Goal: Transaction & Acquisition: Purchase product/service

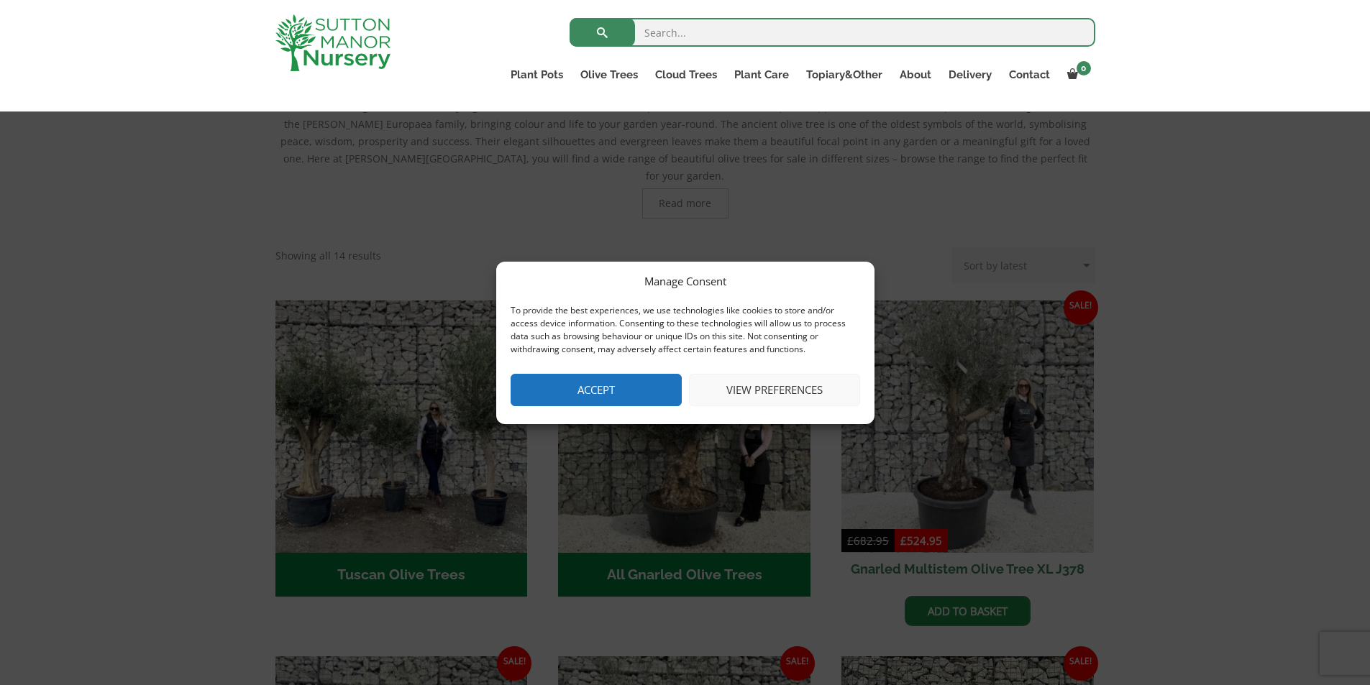
scroll to position [431, 0]
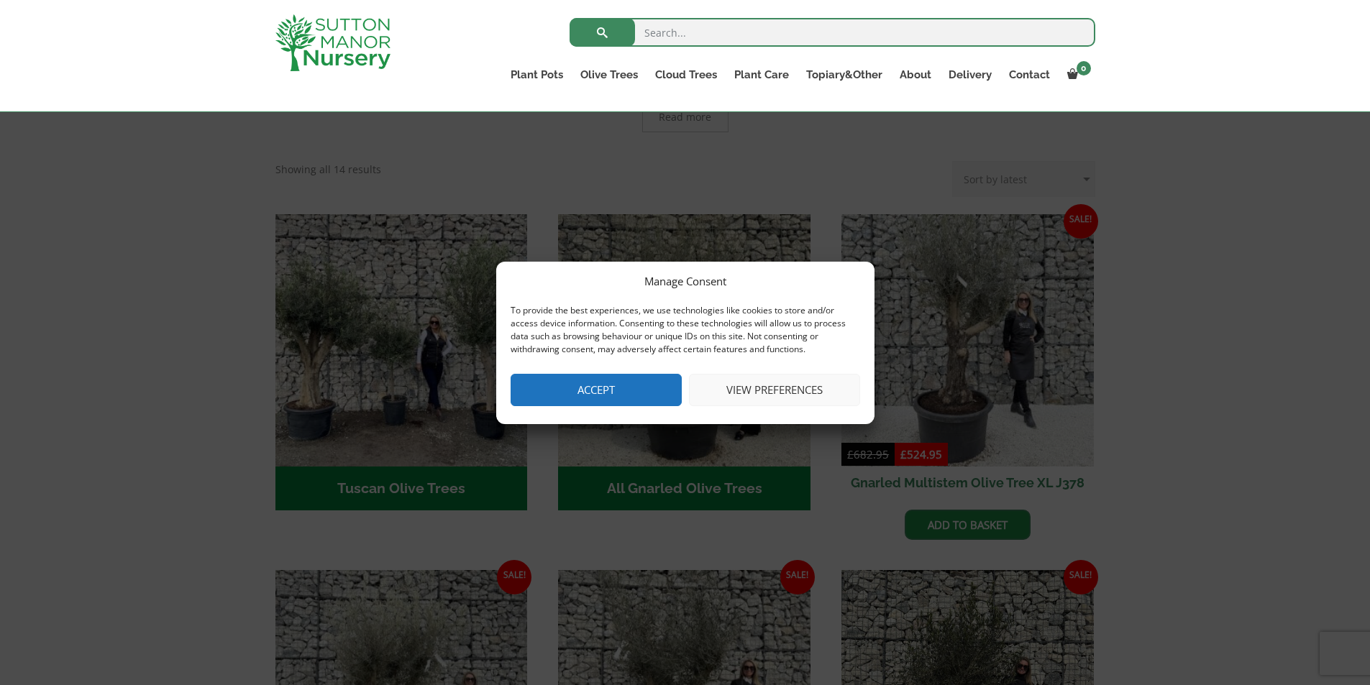
click at [746, 389] on button "View preferences" at bounding box center [774, 390] width 171 height 32
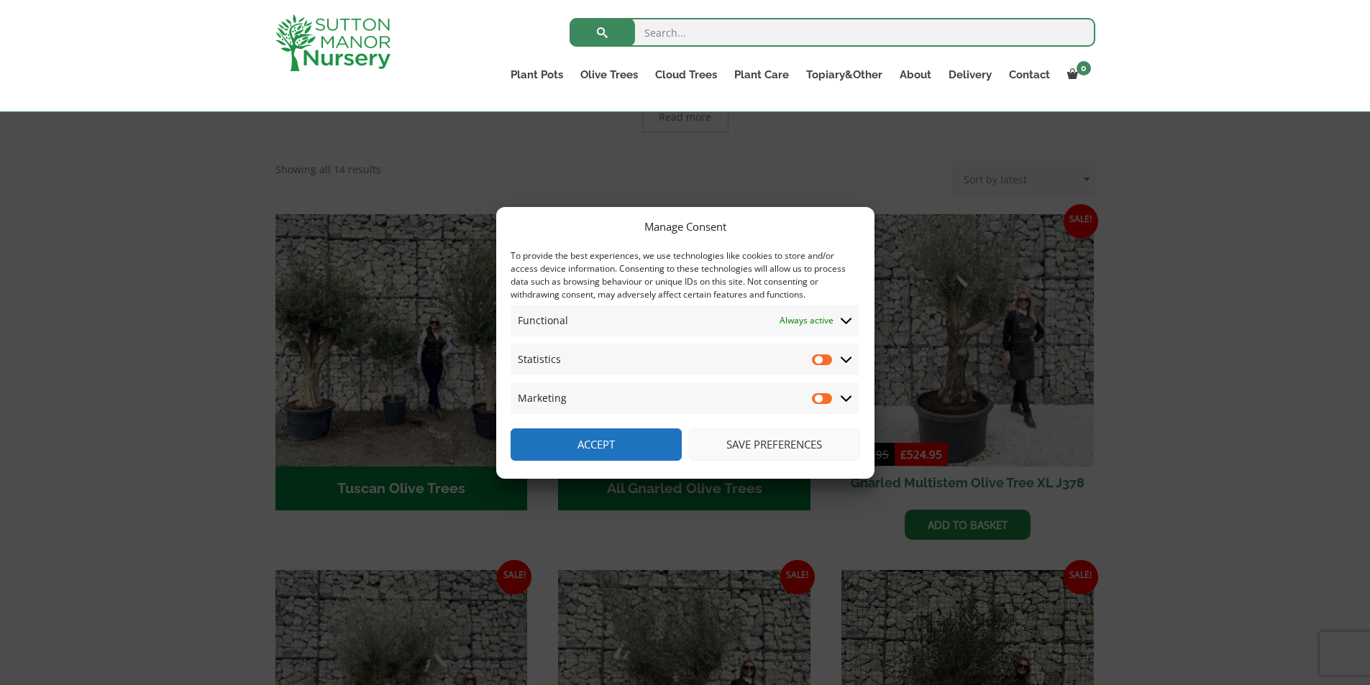
click at [748, 444] on button "Save preferences" at bounding box center [774, 445] width 171 height 32
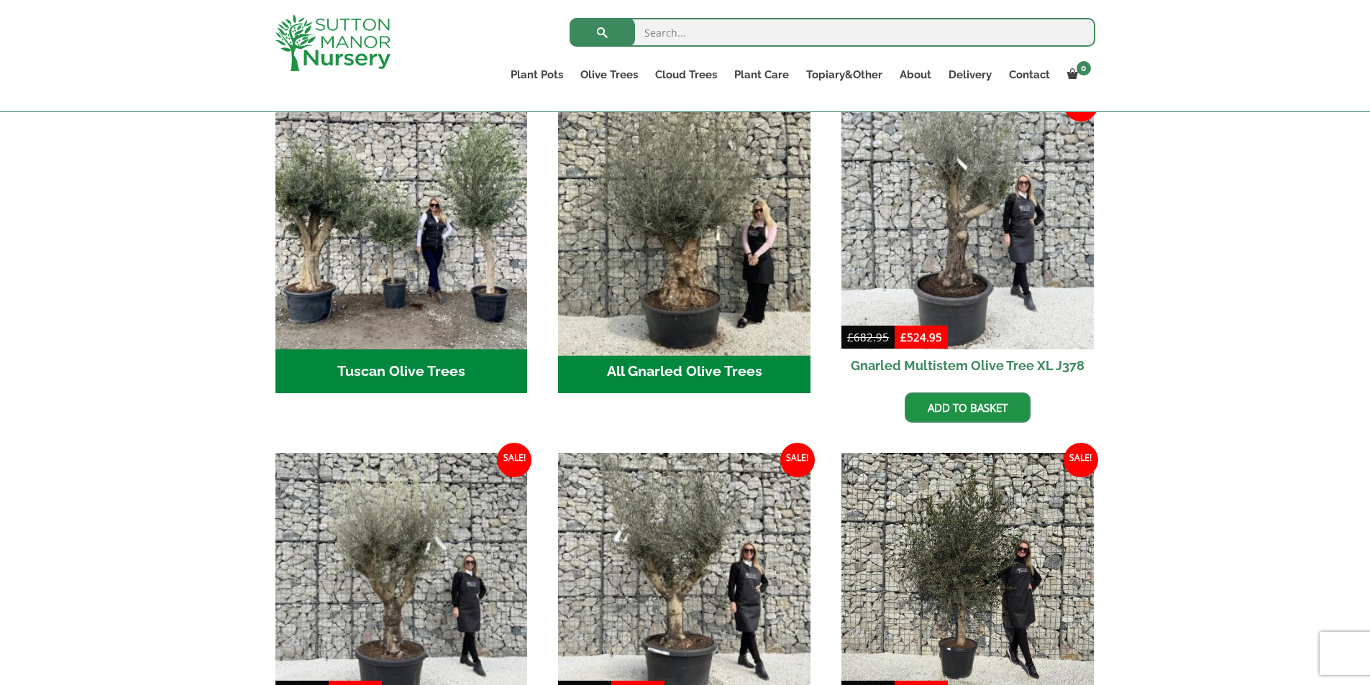
scroll to position [575, 0]
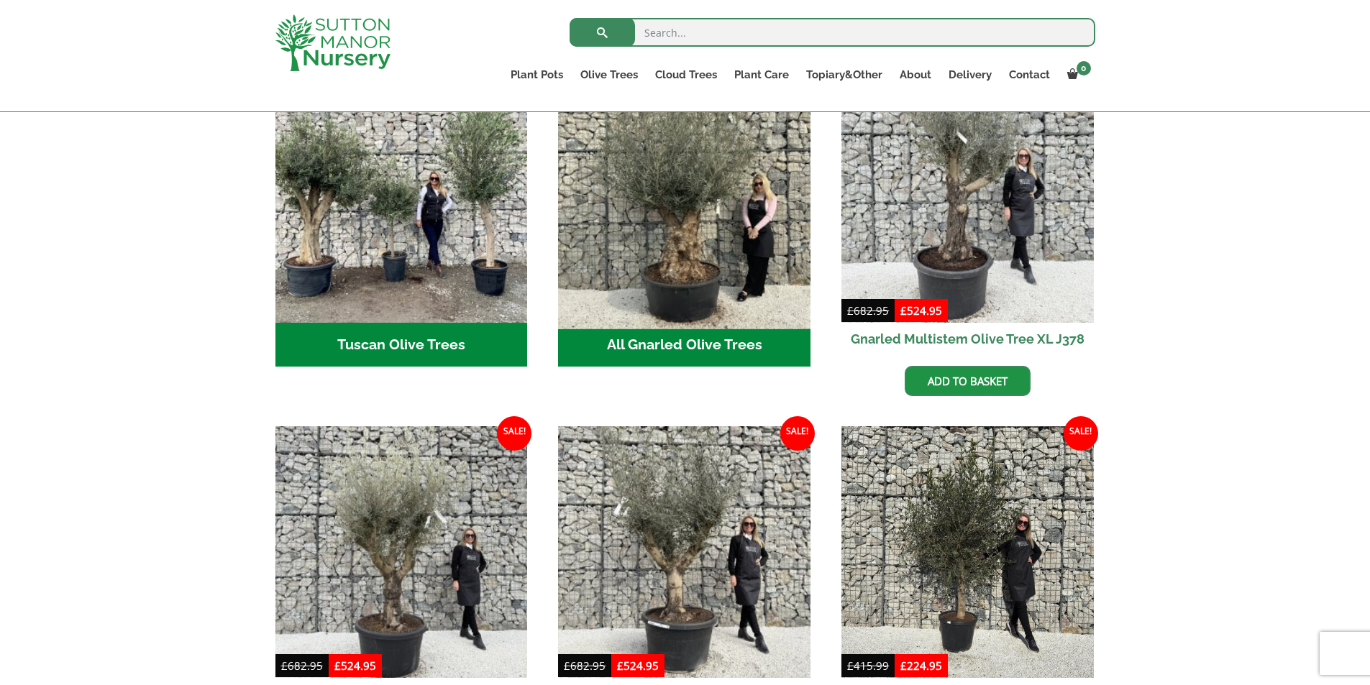
click at [679, 243] on img "Visit product category All Gnarled Olive Trees" at bounding box center [684, 196] width 265 height 265
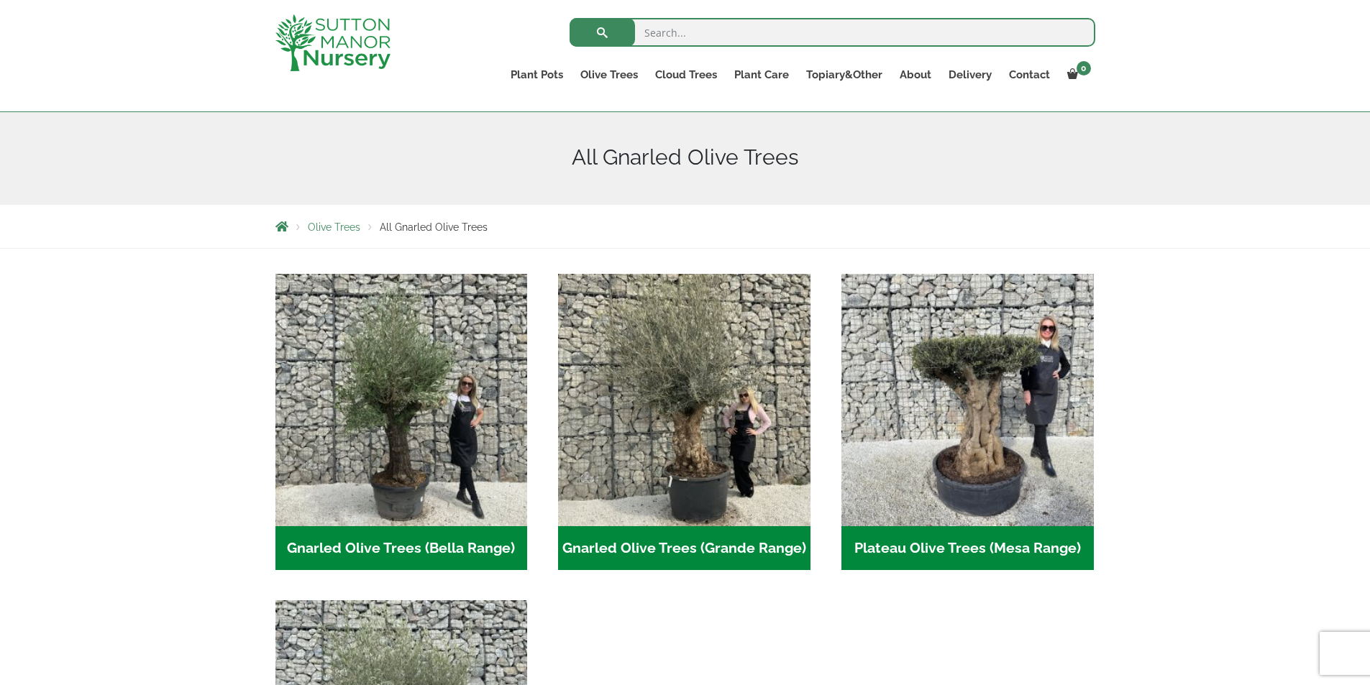
scroll to position [144, 0]
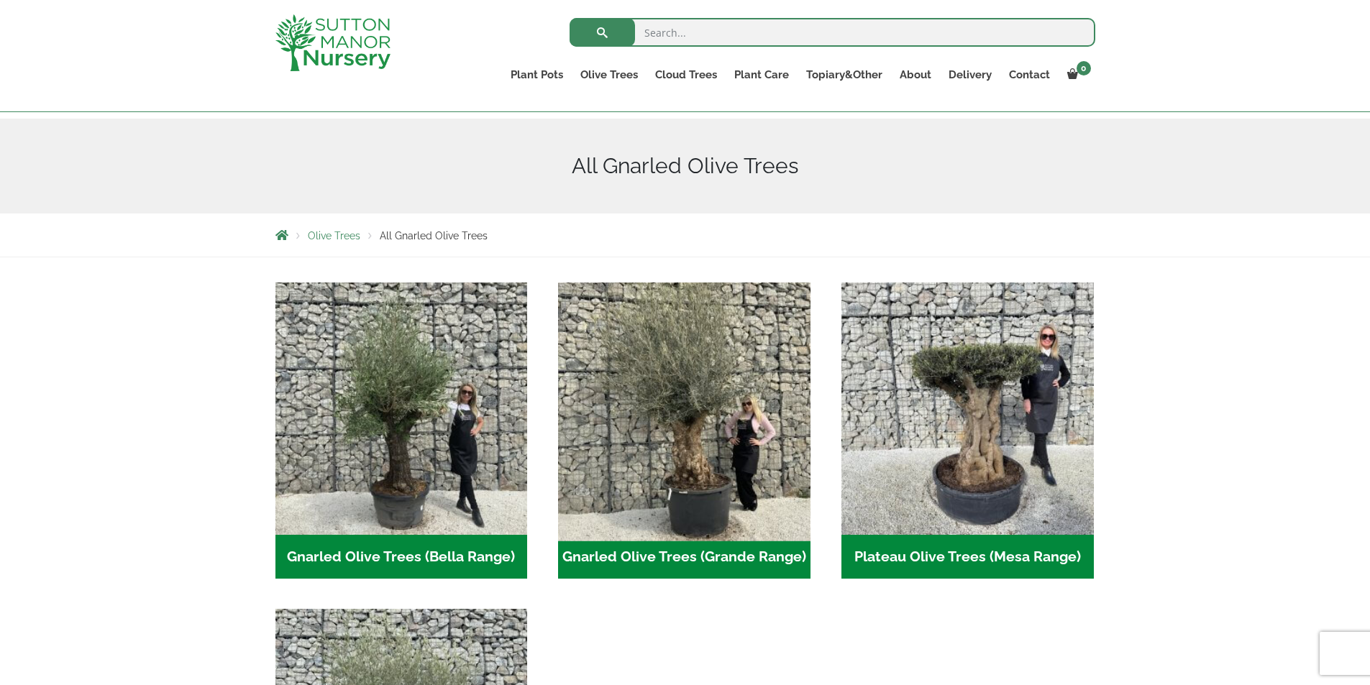
click at [674, 394] on img "Visit product category Gnarled Olive Trees (Grande Range)" at bounding box center [684, 408] width 265 height 265
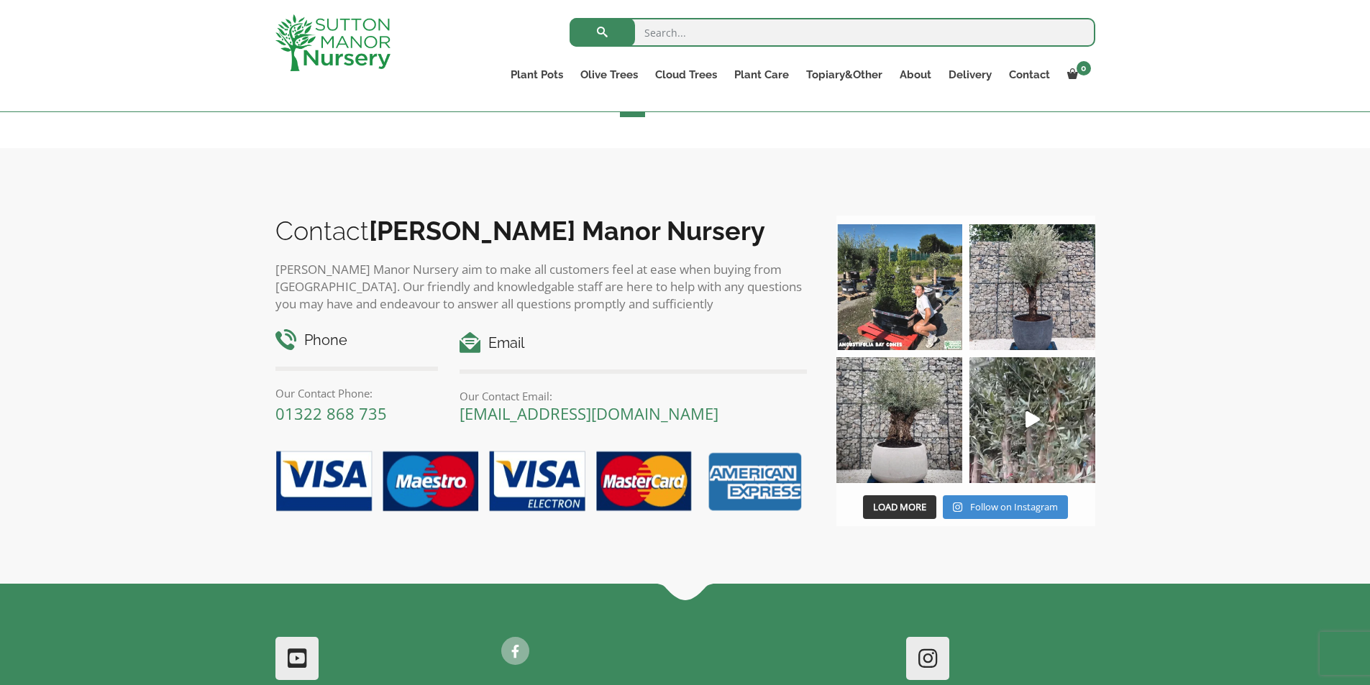
scroll to position [2562, 0]
